Goal: Ask a question: Seek information or help from site administrators or community

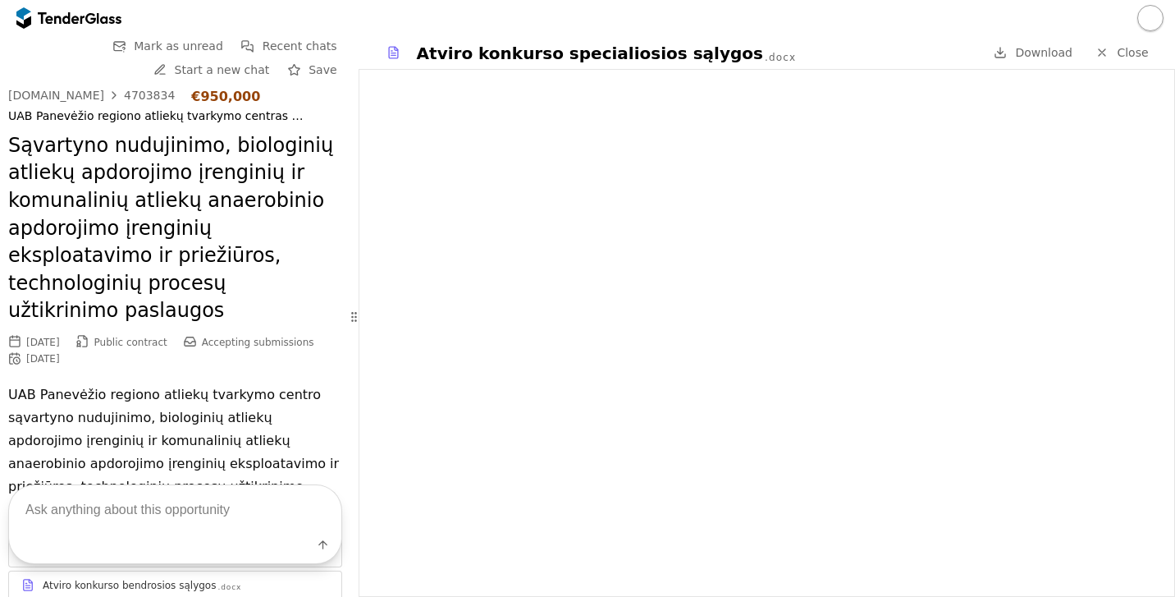
scroll to position [4217, 0]
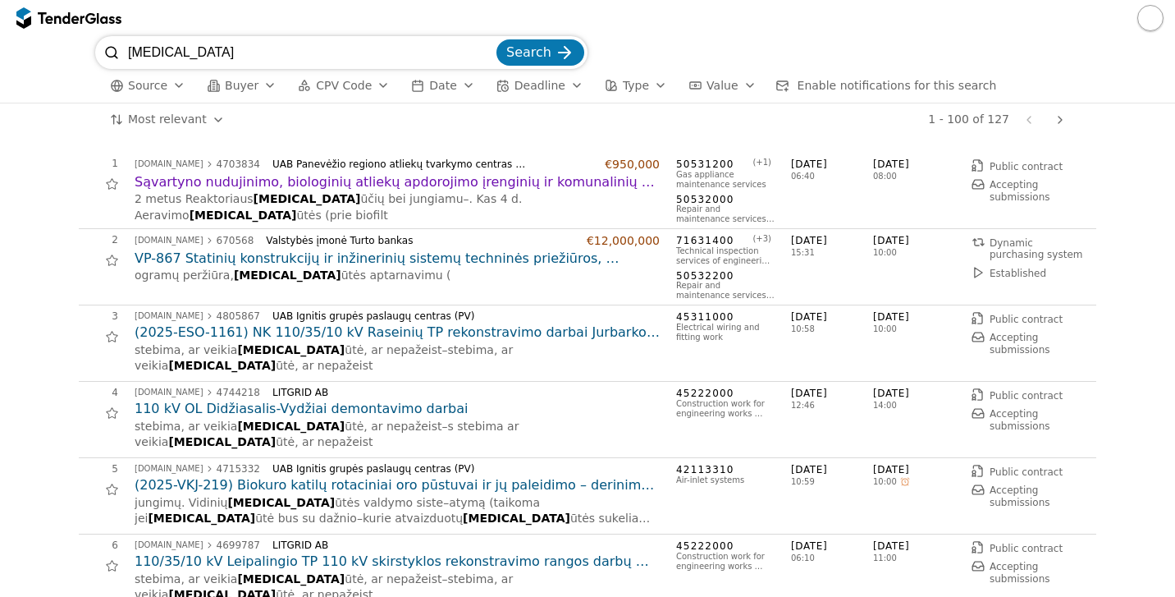
click at [312, 49] on input "[MEDICAL_DATA]" at bounding box center [310, 52] width 365 height 33
click at [490, 54] on input "[MEDICAL_DATA]" at bounding box center [310, 52] width 365 height 33
type input "zabiel"
click at [563, 55] on div "submit" at bounding box center [565, 53] width 64 height 64
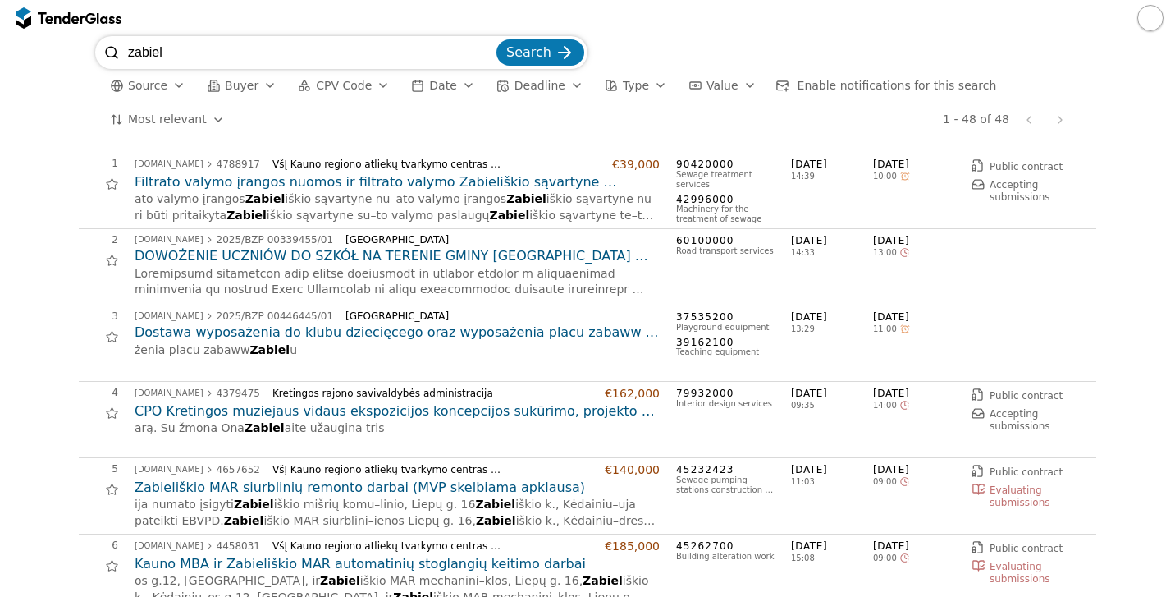
drag, startPoint x: 496, startPoint y: 181, endPoint x: 506, endPoint y: 184, distance: 10.9
click at [496, 181] on h2 "Filtrato valymo įrangos nuomos ir filtrato valymo Zabieliškio sąvartyne paslaug…" at bounding box center [397, 182] width 525 height 18
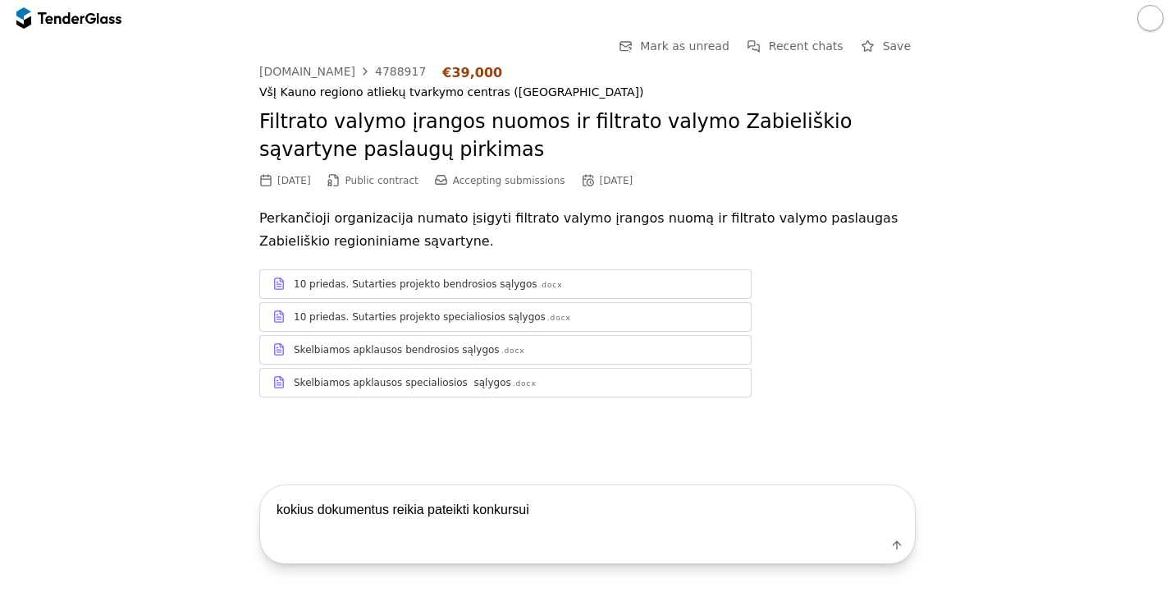
type textarea "kokius dokumentus reikia pateikti konkursui?"
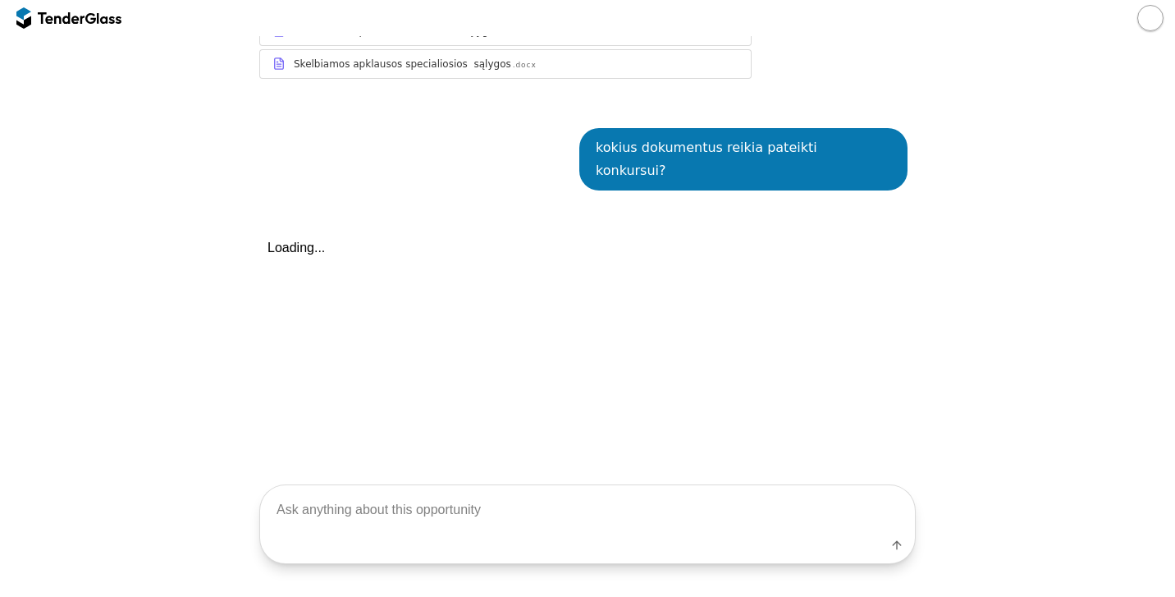
scroll to position [383, 0]
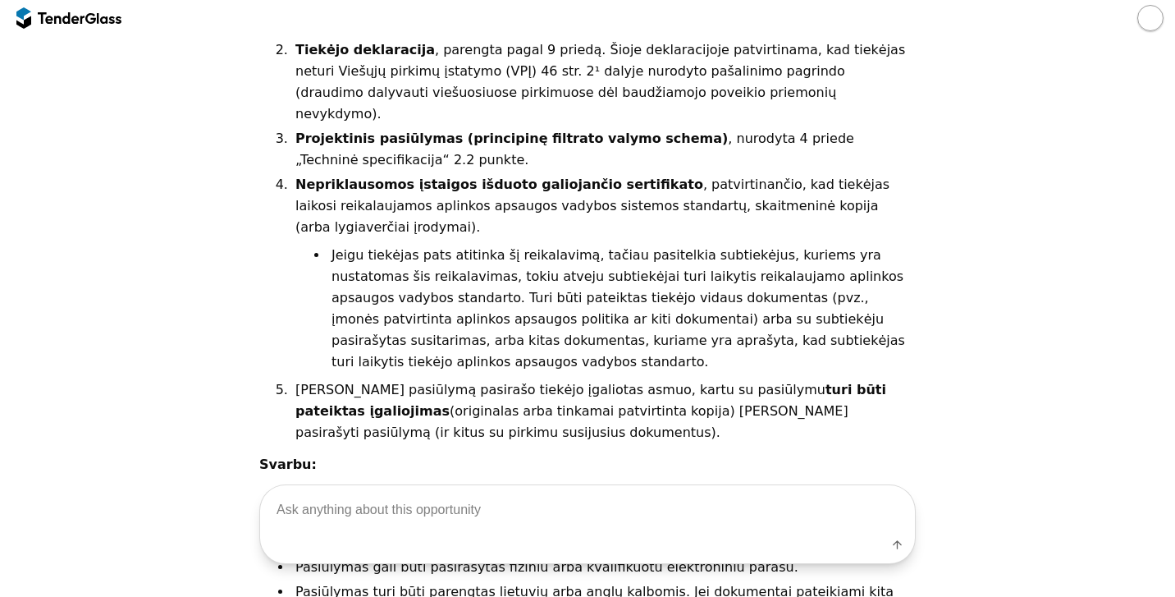
scroll to position [762, 0]
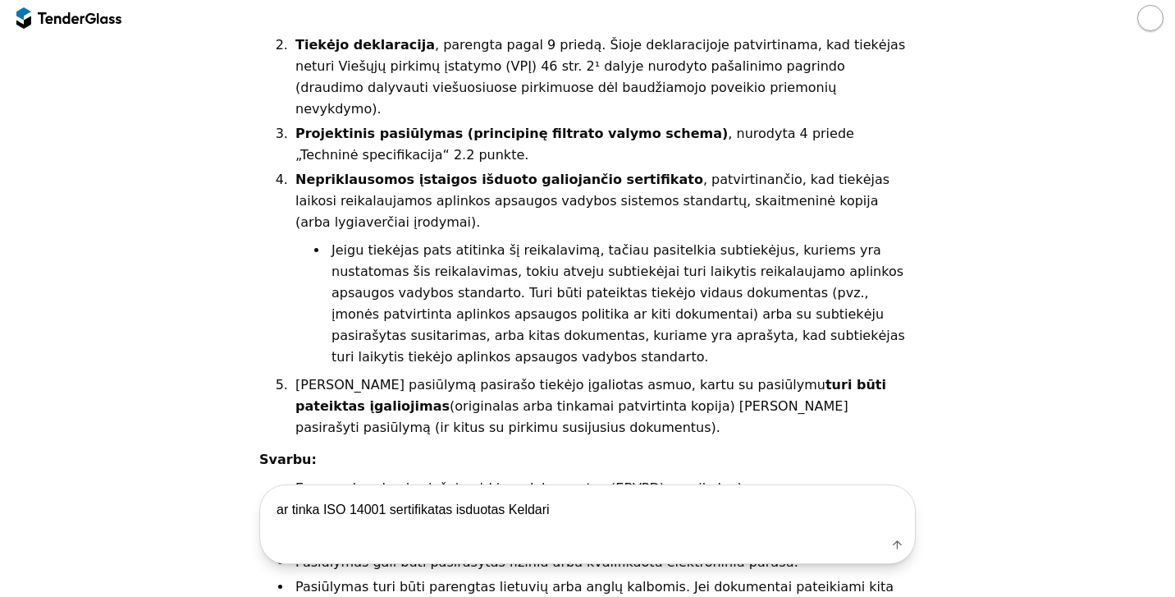
type textarea "ar tinka ISO 14001 sertifikatas isduotas Keldaris"
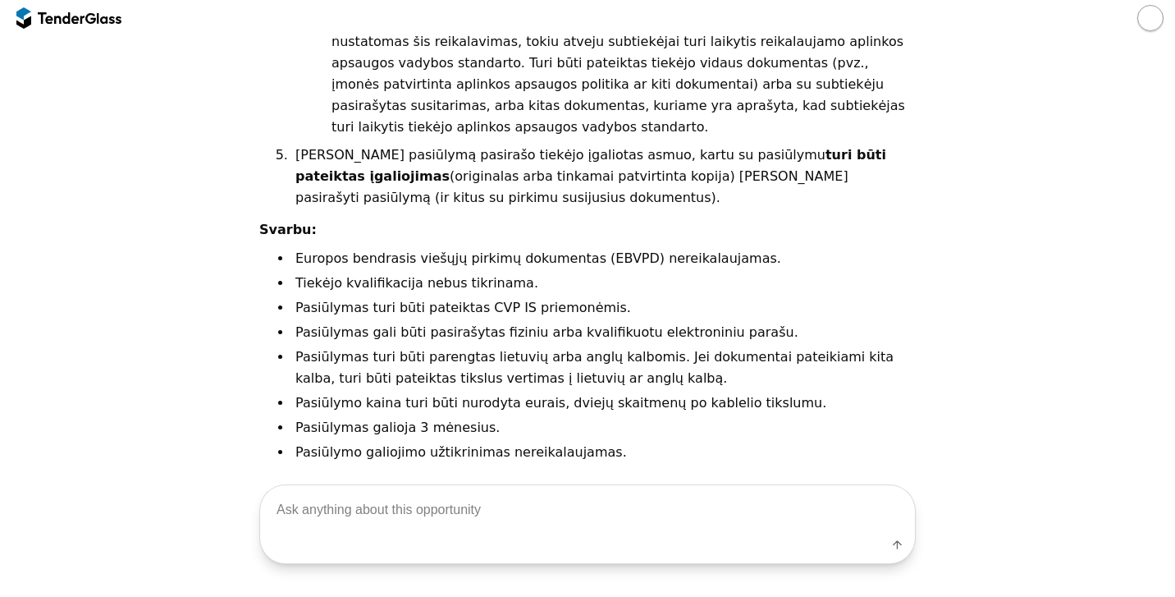
scroll to position [990, 0]
click at [563, 500] on textarea at bounding box center [587, 509] width 655 height 48
type textarea "l"
type textarea "ar tinka ISO 14001 išduotas Keldaris sertifikatas"
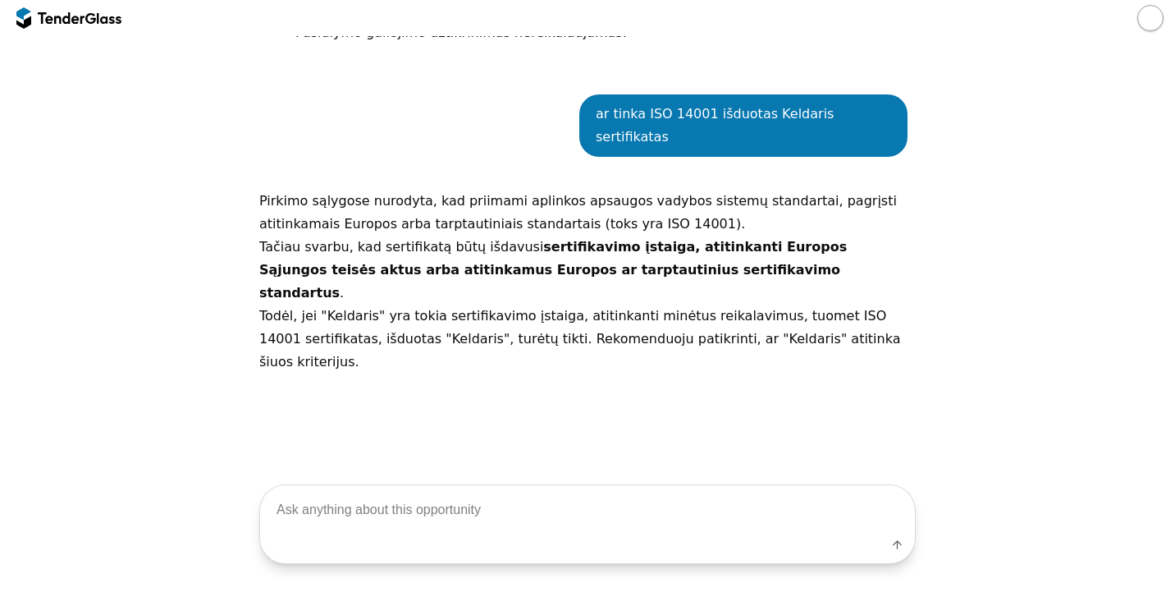
scroll to position [1411, 0]
type textarea "ar gali patikrinti?"
